Goal: Feedback & Contribution: Leave review/rating

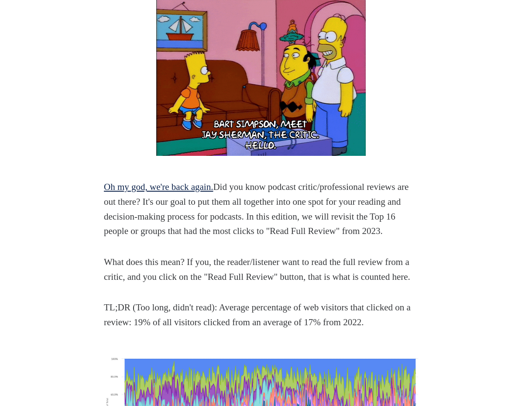
scroll to position [418, 0]
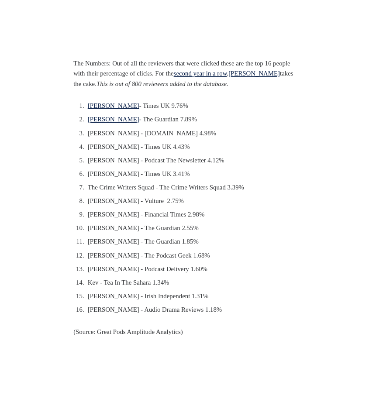
scroll to position [883, 0]
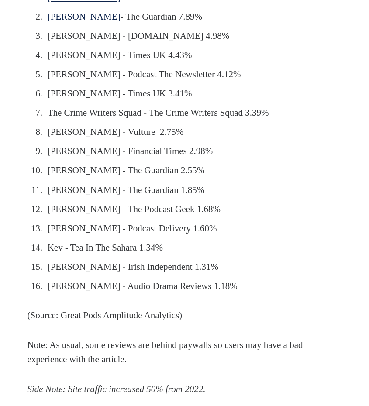
click at [81, 22] on link "[PERSON_NAME]" at bounding box center [84, 16] width 73 height 10
drag, startPoint x: 87, startPoint y: 65, endPoint x: 268, endPoint y: 56, distance: 181.7
click at [268, 56] on ol "[PERSON_NAME] - Times UK 9.76% [PERSON_NAME] - The Guardian 7.89% [PERSON_NAME]…" at bounding box center [184, 141] width 314 height 303
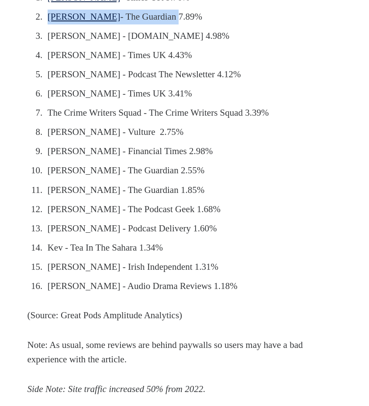
drag, startPoint x: 178, startPoint y: 65, endPoint x: 48, endPoint y: 67, distance: 130.4
click at [48, 24] on li "[PERSON_NAME] - The Guardian 7.89%" at bounding box center [185, 17] width 283 height 15
copy li "[PERSON_NAME] - The Guardian"
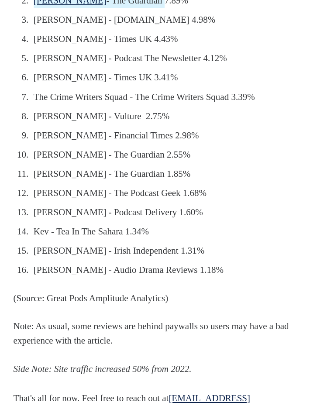
scroll to position [882, 0]
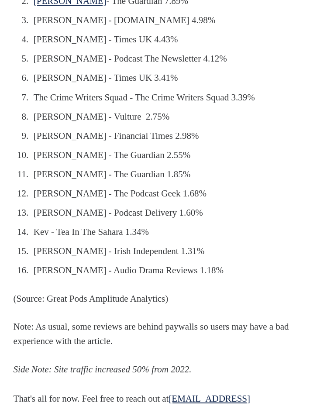
click at [185, 28] on li "[PERSON_NAME] - [DOMAIN_NAME] 4.98%" at bounding box center [169, 20] width 276 height 15
click at [33, 47] on li "[PERSON_NAME] - Times UK 4.43%" at bounding box center [169, 39] width 276 height 15
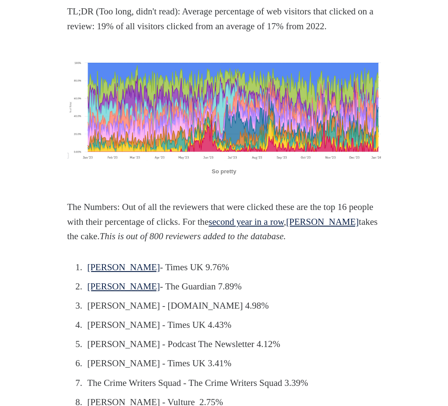
scroll to position [640, 0]
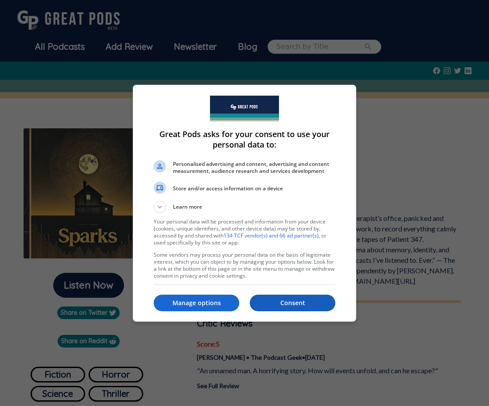
click at [297, 298] on button "Consent" at bounding box center [291, 302] width 85 height 17
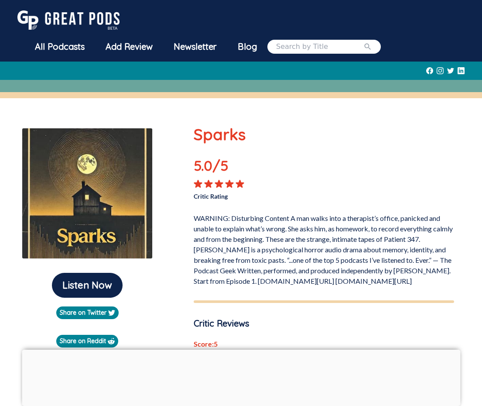
click at [82, 12] on img at bounding box center [68, 19] width 102 height 19
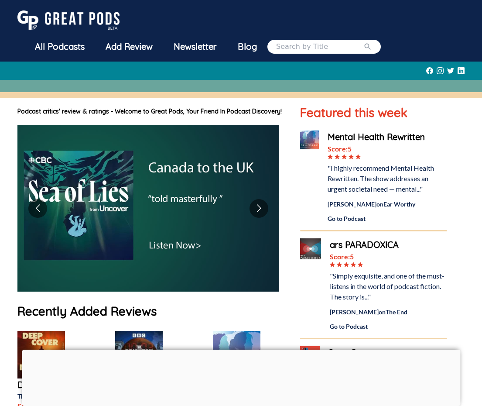
click at [55, 47] on div "All Podcasts" at bounding box center [59, 46] width 71 height 23
click at [134, 45] on div "Add Review" at bounding box center [129, 46] width 68 height 23
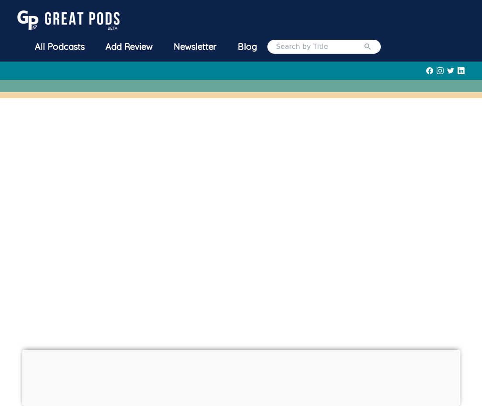
click at [239, 349] on div at bounding box center [241, 349] width 438 height 0
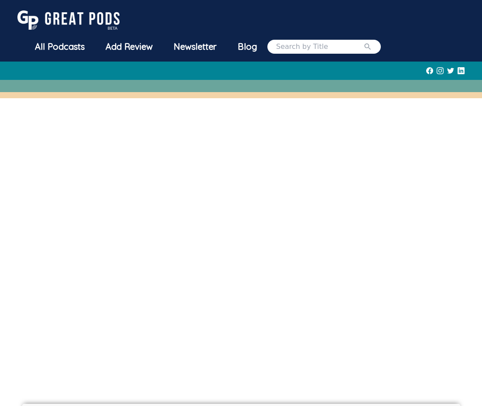
click at [55, 56] on div "All Podcasts" at bounding box center [59, 46] width 71 height 23
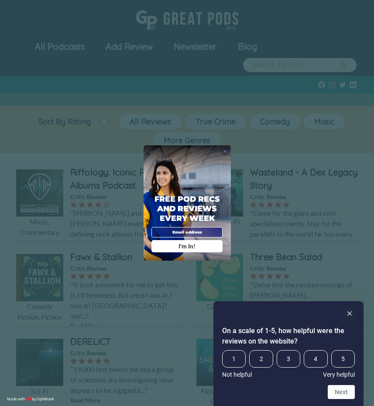
click at [225, 152] on span "X" at bounding box center [225, 151] width 4 height 6
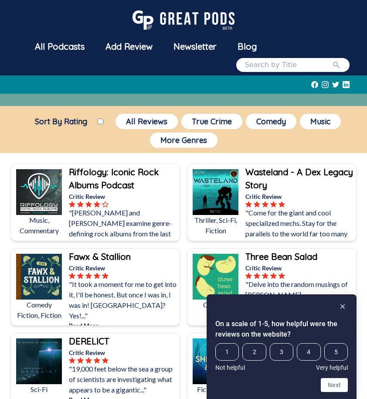
click at [323, 35] on div "All Podcasts Add Review Newsletter Blog" at bounding box center [186, 53] width 325 height 37
